Goal: Task Accomplishment & Management: Use online tool/utility

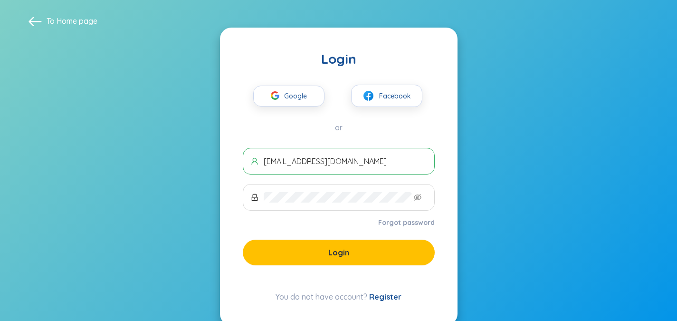
type input "[EMAIL_ADDRESS][DOMAIN_NAME]"
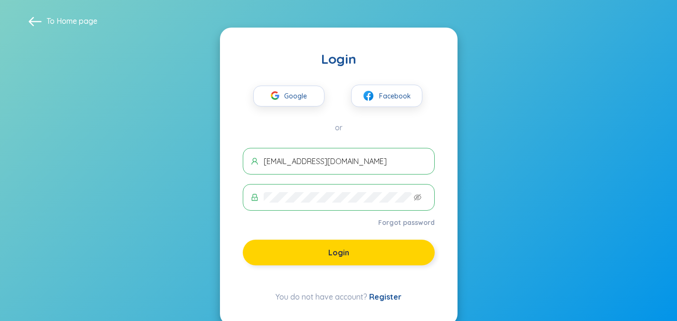
click at [346, 255] on span "Login" at bounding box center [338, 252] width 21 height 10
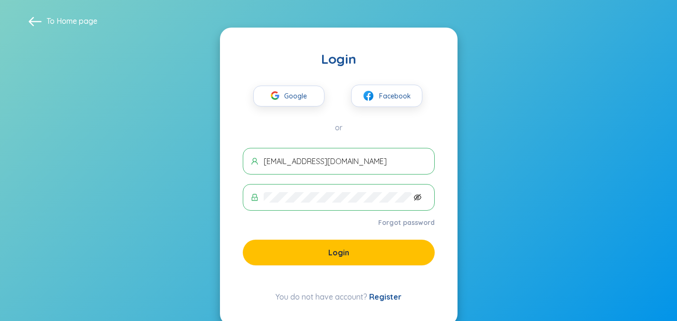
click at [416, 199] on icon "eye-invisible" at bounding box center [418, 197] width 8 height 8
click at [287, 94] on span "Google" at bounding box center [298, 96] width 28 height 20
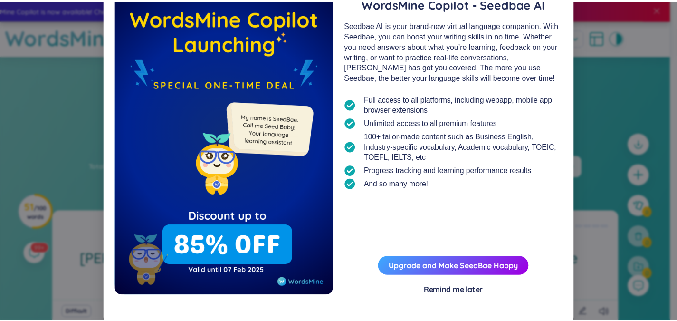
scroll to position [60, 0]
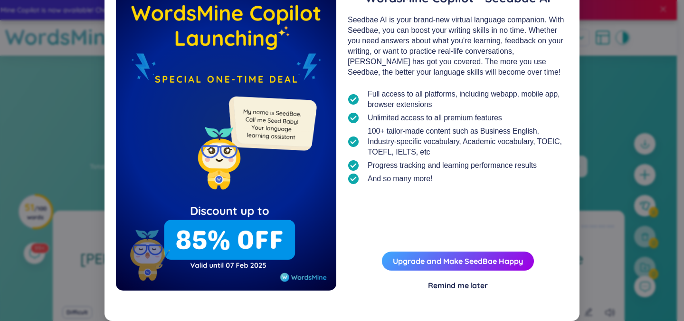
click at [457, 285] on div "Remind me later" at bounding box center [458, 285] width 60 height 10
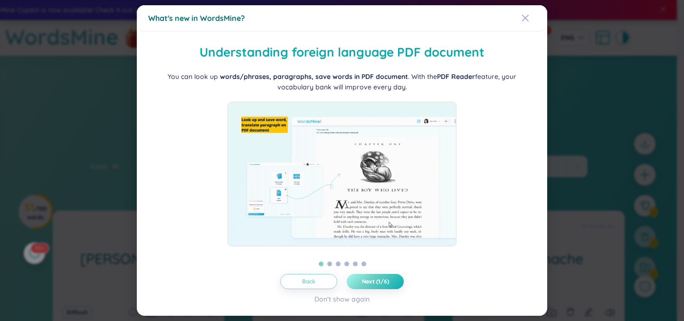
click at [389, 278] on button "Next (1/6)" at bounding box center [375, 281] width 57 height 15
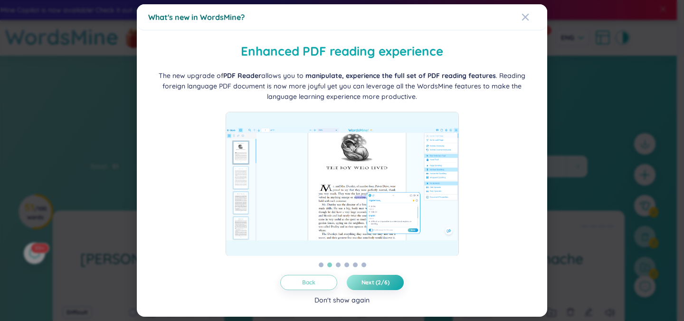
click at [352, 297] on div "Don't show again" at bounding box center [341, 299] width 55 height 10
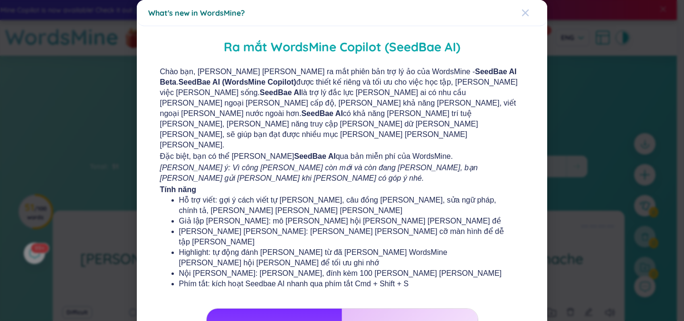
click at [522, 12] on icon "Close" at bounding box center [525, 12] width 7 height 7
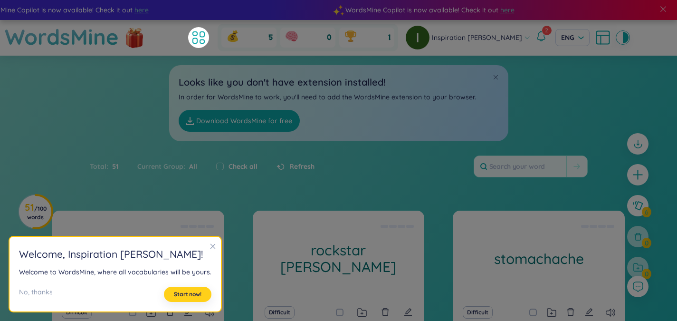
click at [191, 294] on span "Start now!" at bounding box center [188, 294] width 28 height 8
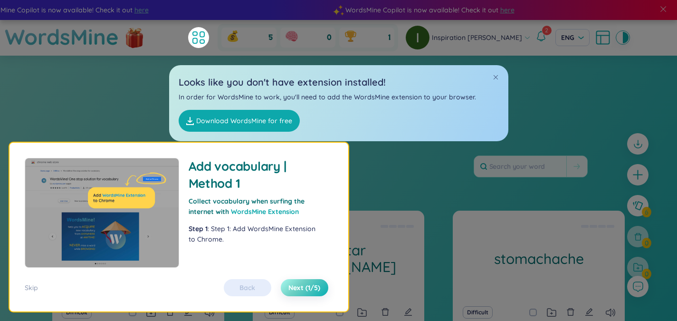
click at [300, 283] on span "Next (1/5)" at bounding box center [304, 287] width 32 height 9
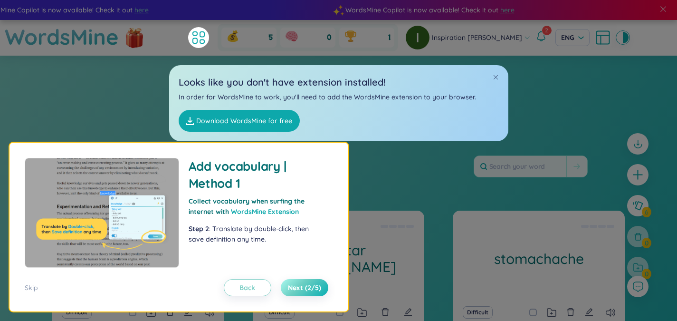
click at [300, 283] on span "Next (2/5)" at bounding box center [304, 287] width 33 height 9
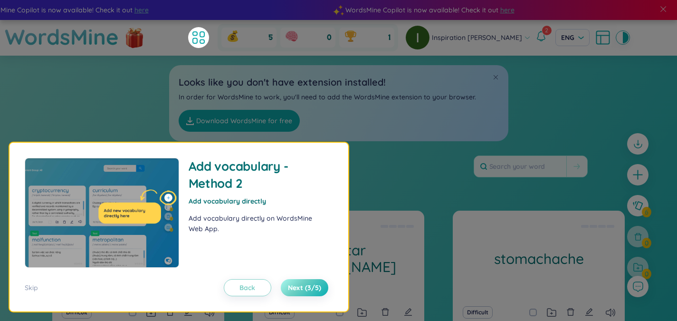
click at [300, 283] on span "Next (3/5)" at bounding box center [304, 287] width 33 height 9
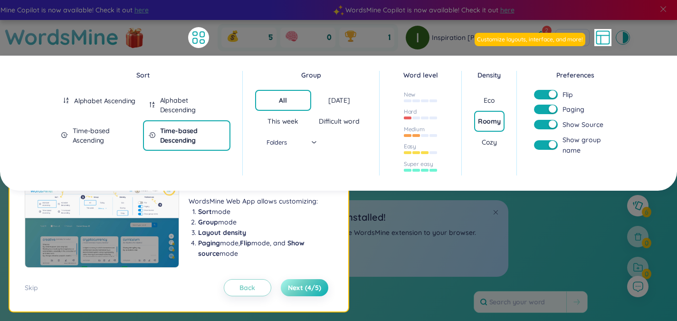
click at [300, 283] on span "Next (4/5)" at bounding box center [304, 287] width 33 height 9
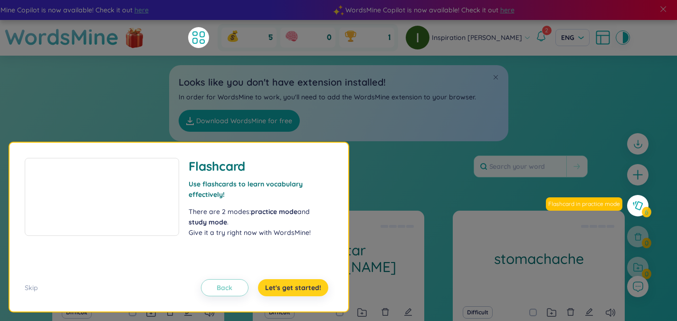
click at [300, 283] on span "Let's get started!" at bounding box center [293, 287] width 56 height 9
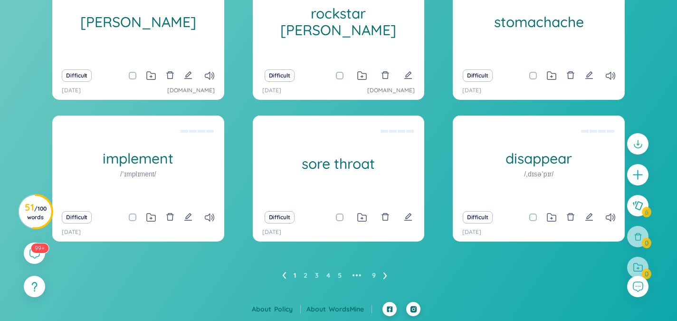
scroll to position [0, 0]
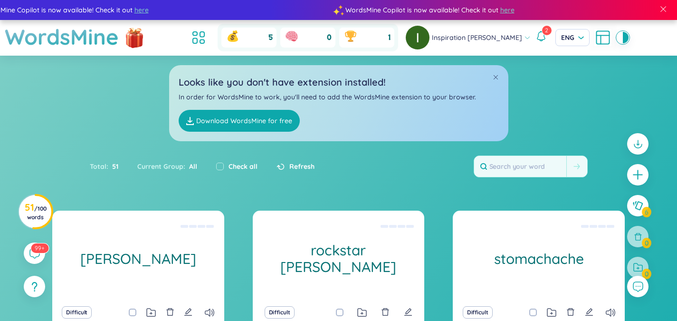
click at [230, 122] on link "Download WordsMine for free" at bounding box center [239, 121] width 121 height 22
